Goal: Check status

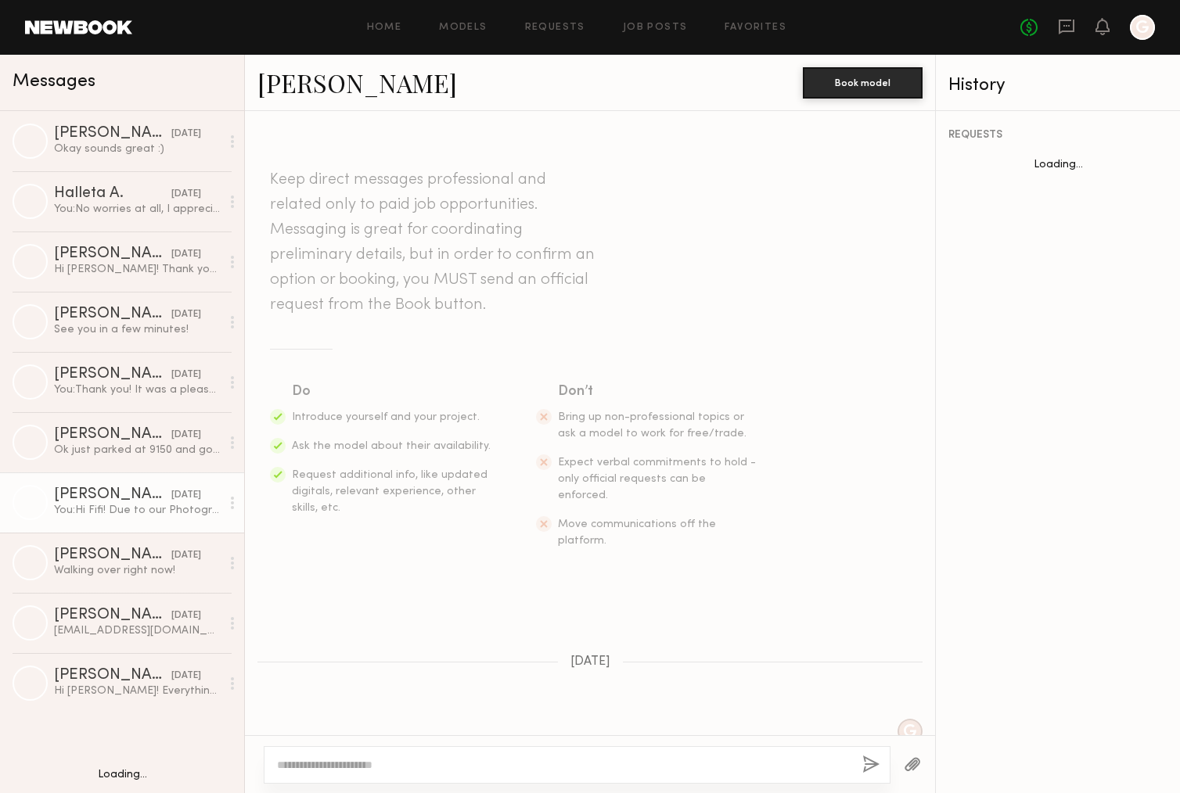
scroll to position [907, 0]
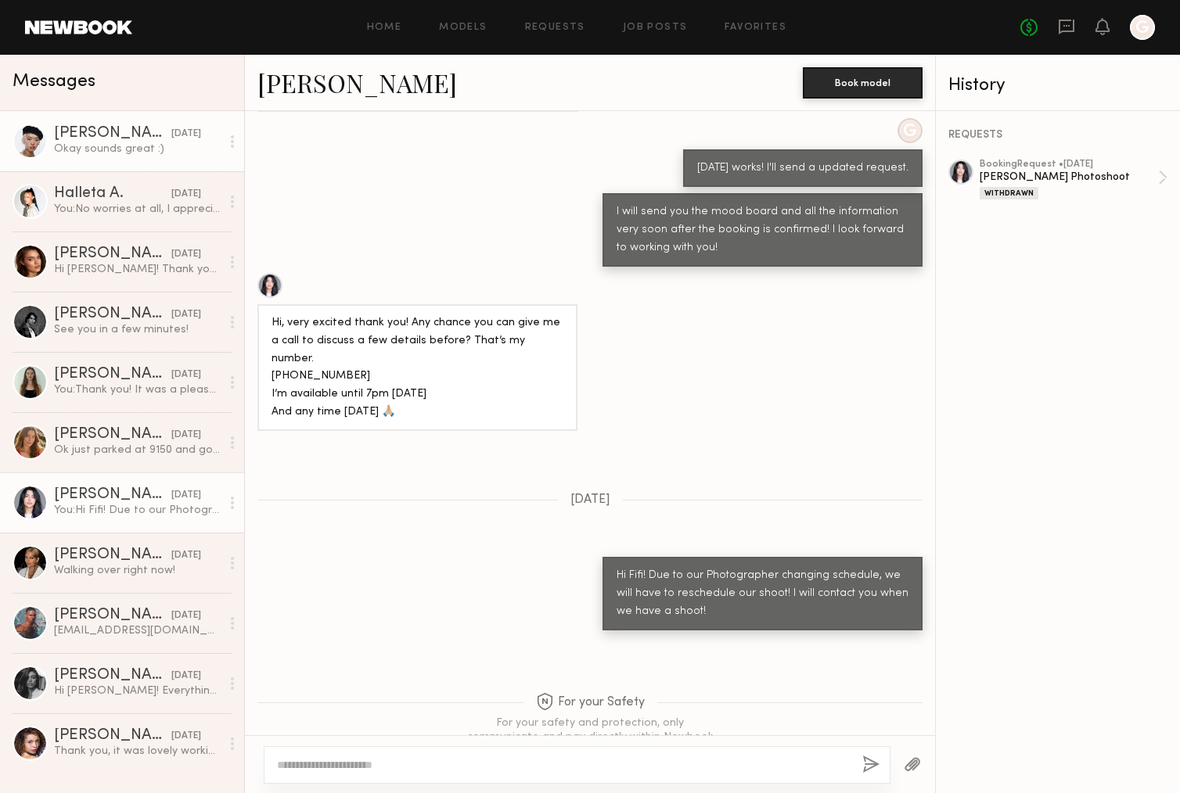
click at [168, 163] on link "[PERSON_NAME] [DATE] Okay sounds great :)" at bounding box center [122, 141] width 244 height 60
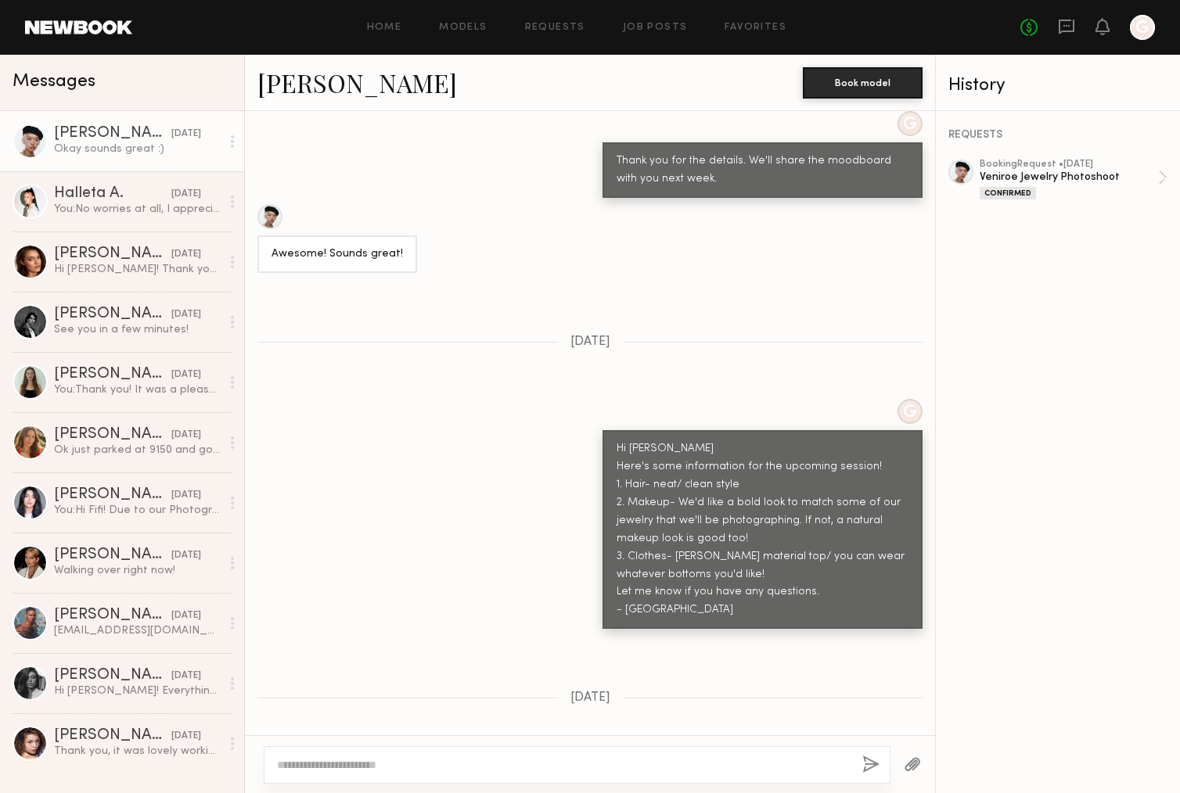
scroll to position [76, 0]
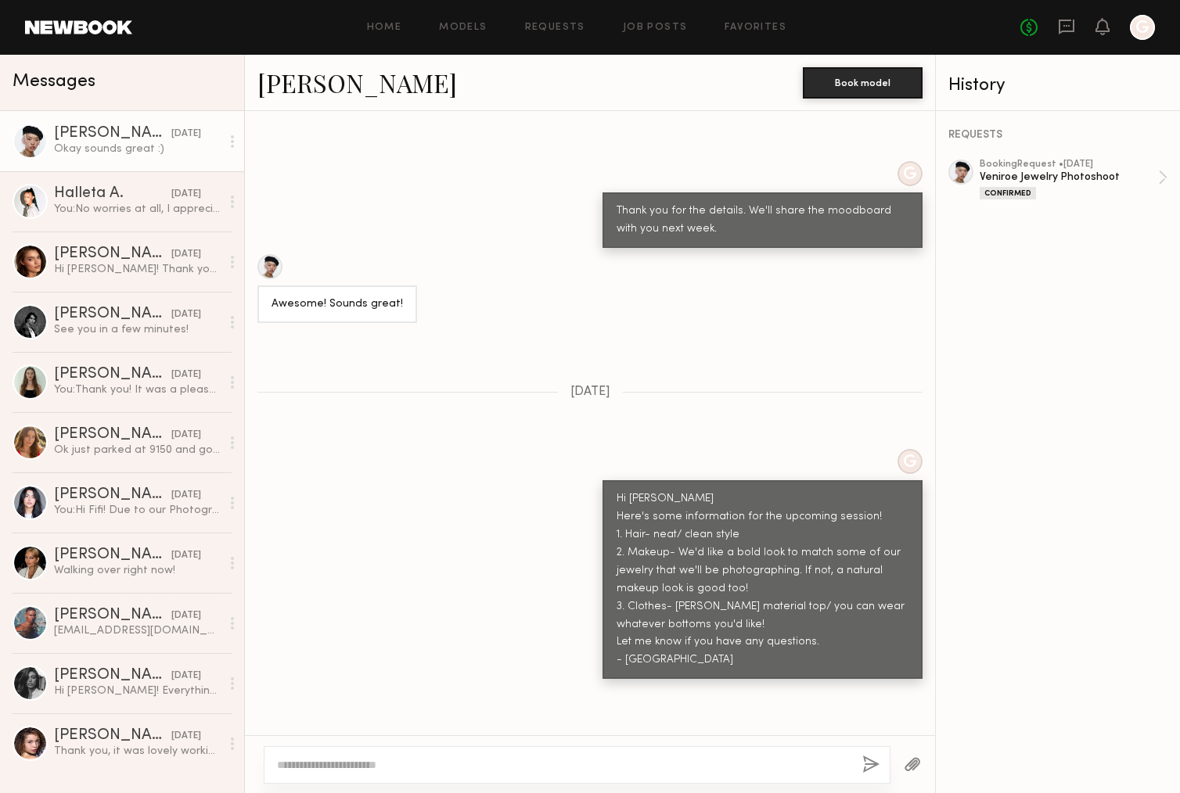
click at [1150, 110] on div "History" at bounding box center [1058, 83] width 244 height 56
drag, startPoint x: 1032, startPoint y: 142, endPoint x: 1091, endPoint y: 179, distance: 69.9
click at [1037, 149] on div "REQUESTS booking Request • [DATE] Veniroe Jewelry Photoshoot Confirmed" at bounding box center [1058, 452] width 244 height 682
click at [1121, 188] on div "Confirmed" at bounding box center [1068, 192] width 178 height 13
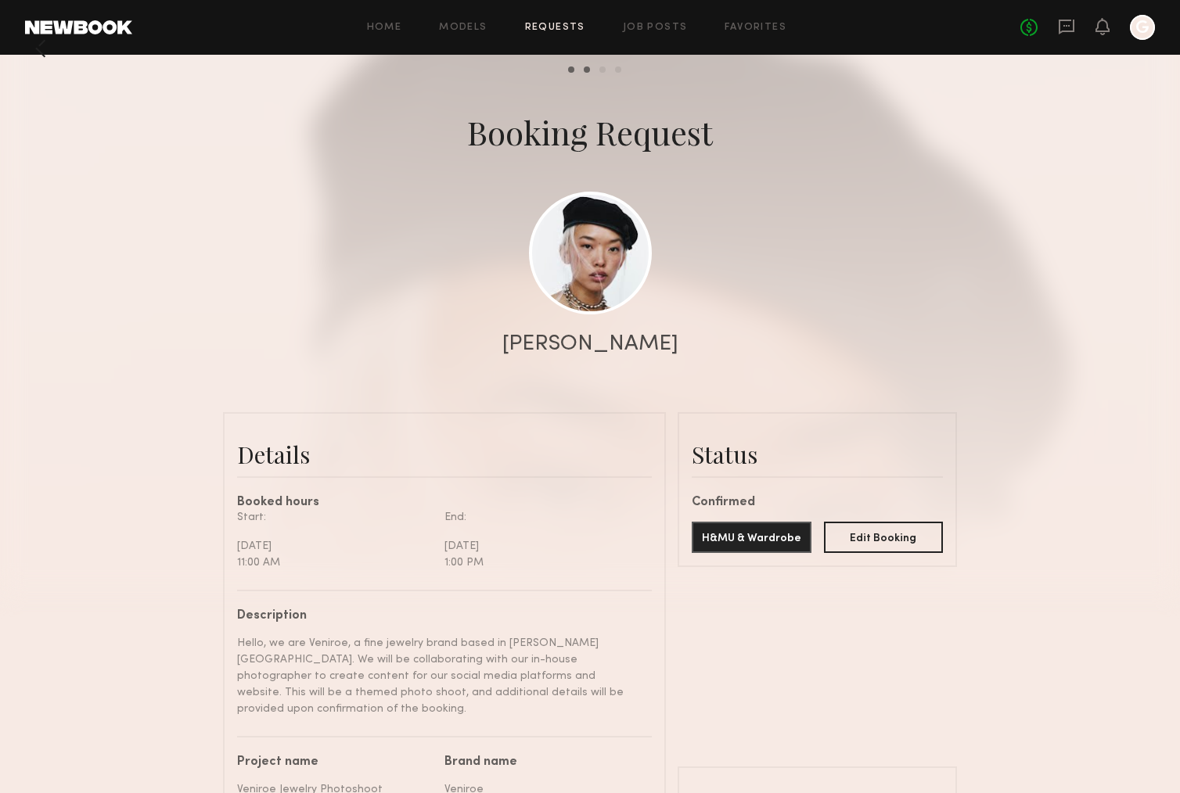
scroll to position [38, 0]
